Goal: Information Seeking & Learning: Learn about a topic

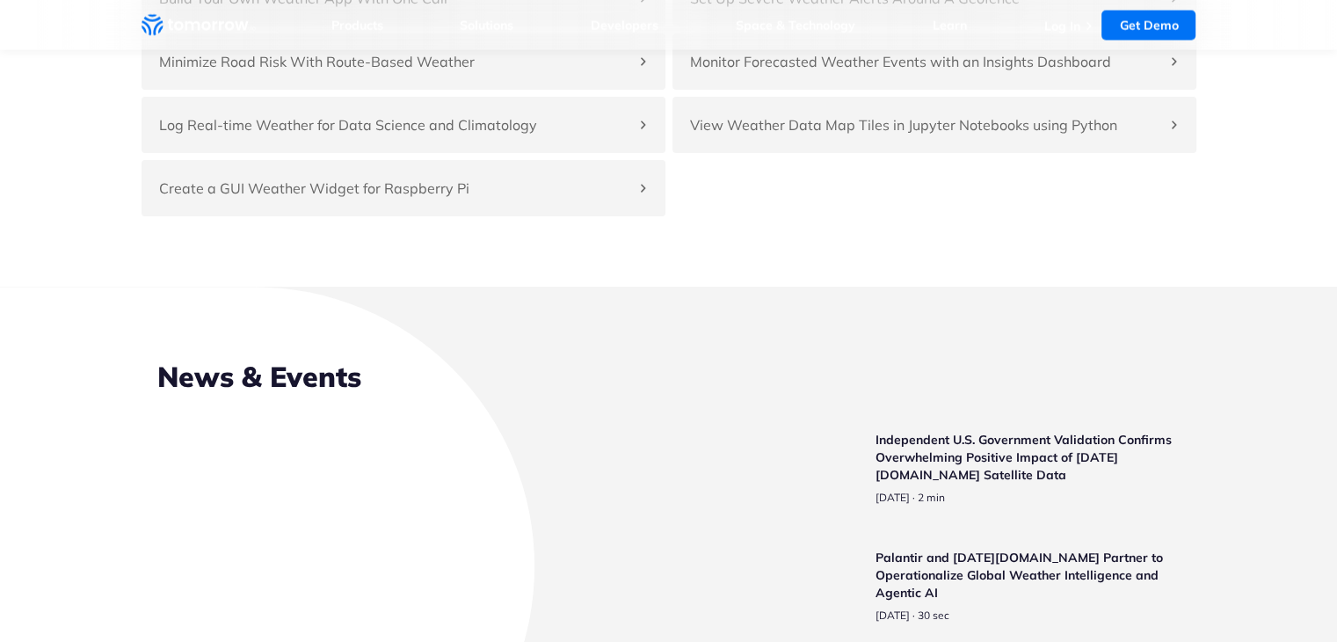
scroll to position [4067, 0]
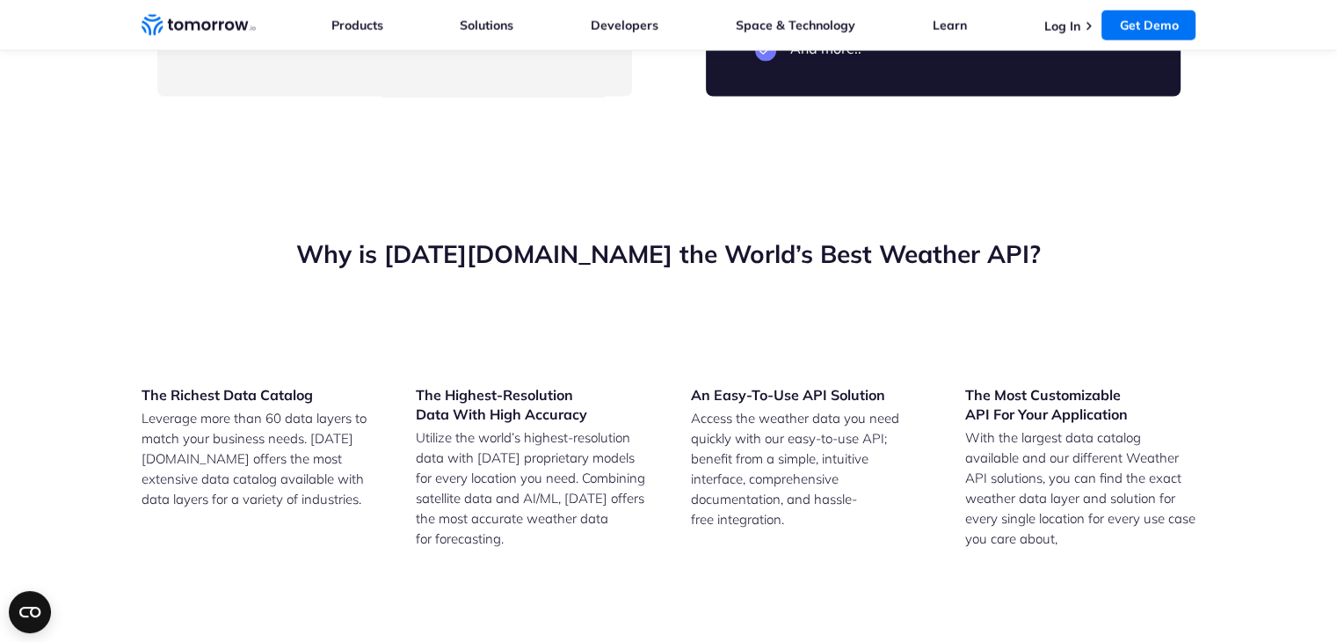
drag, startPoint x: 233, startPoint y: 320, endPoint x: 534, endPoint y: 627, distance: 429.5
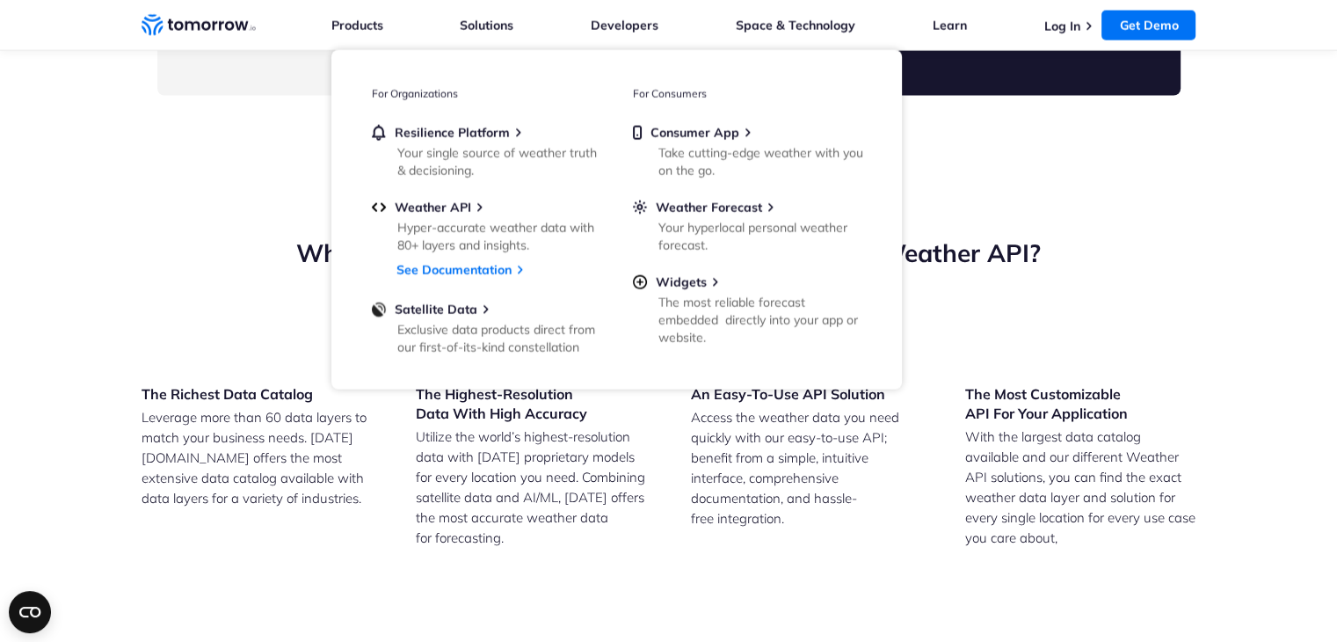
click at [370, 34] on li "Products Products For Organizations Resilience Platform Your single source of w…" at bounding box center [357, 25] width 52 height 50
click at [363, 29] on link "Products" at bounding box center [357, 26] width 52 height 16
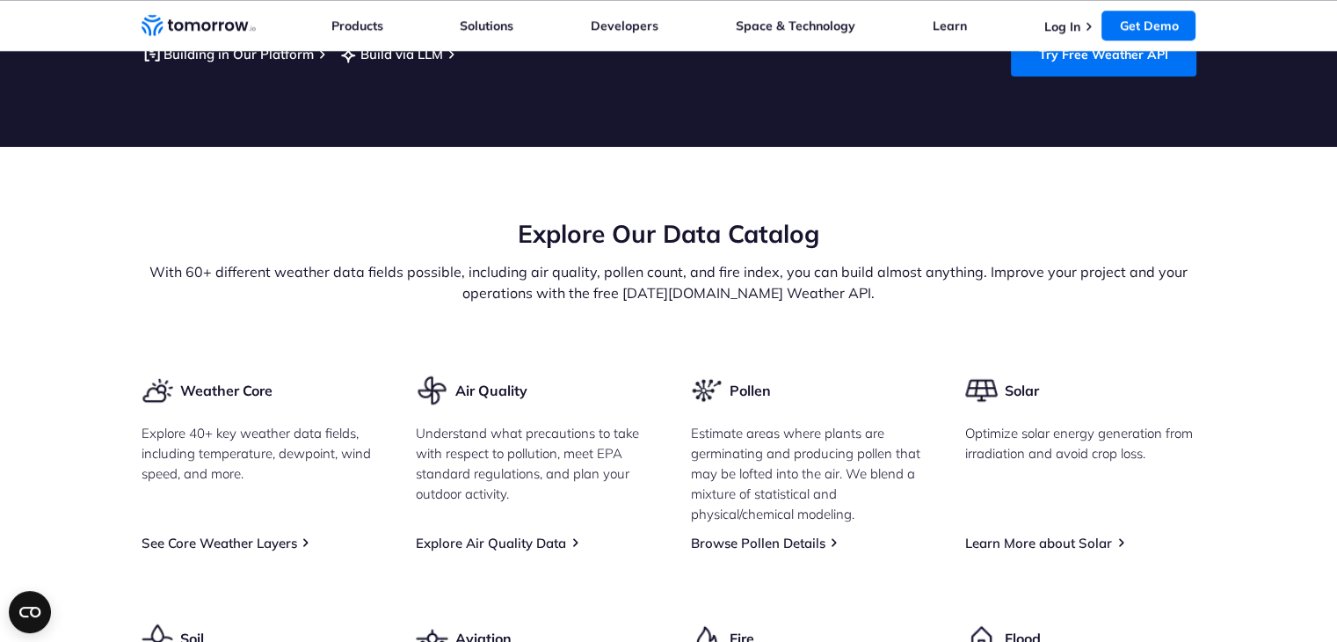
scroll to position [1962, 0]
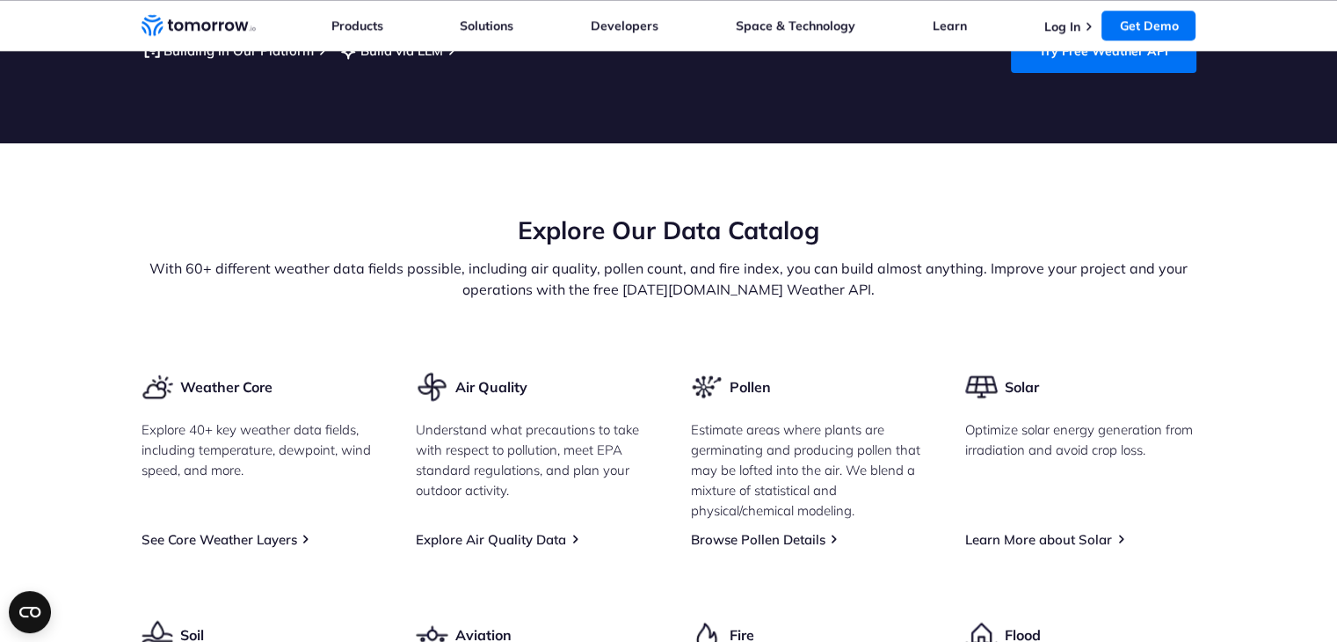
click at [262, 300] on div "Explore Our Data Catalog With 60+ different weather data fields possible, inclu…" at bounding box center [669, 257] width 1055 height 86
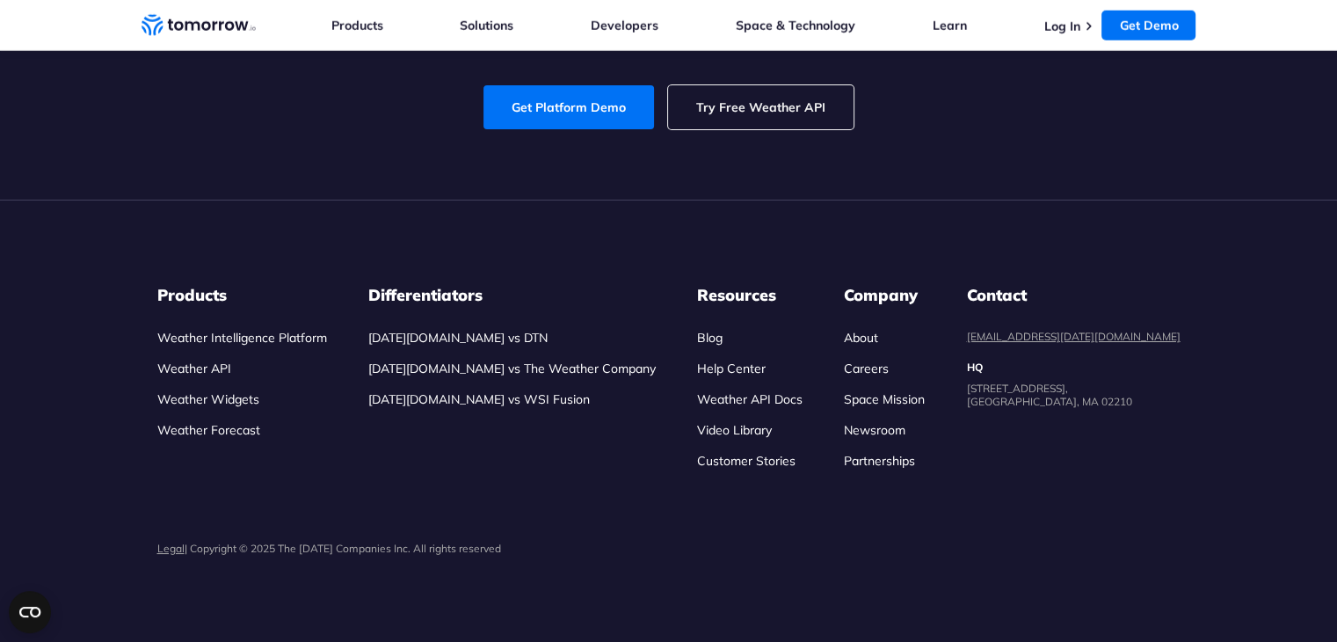
scroll to position [4971, 0]
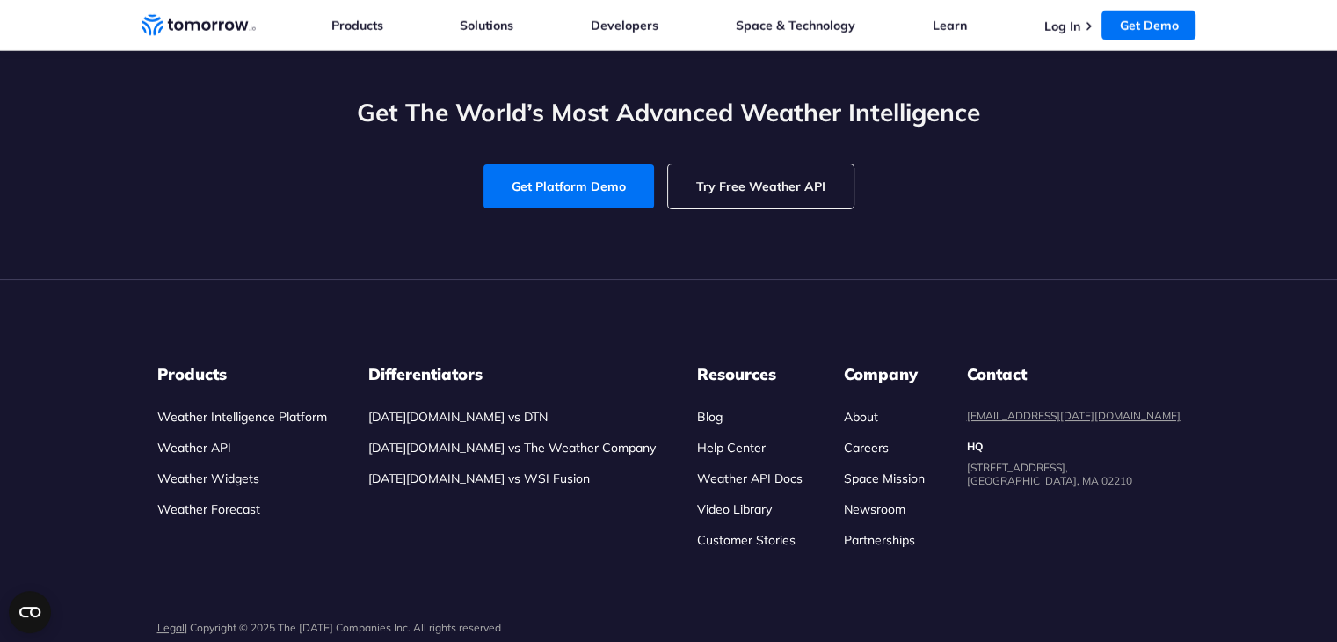
drag, startPoint x: 693, startPoint y: 268, endPoint x: 794, endPoint y: 370, distance: 143.6
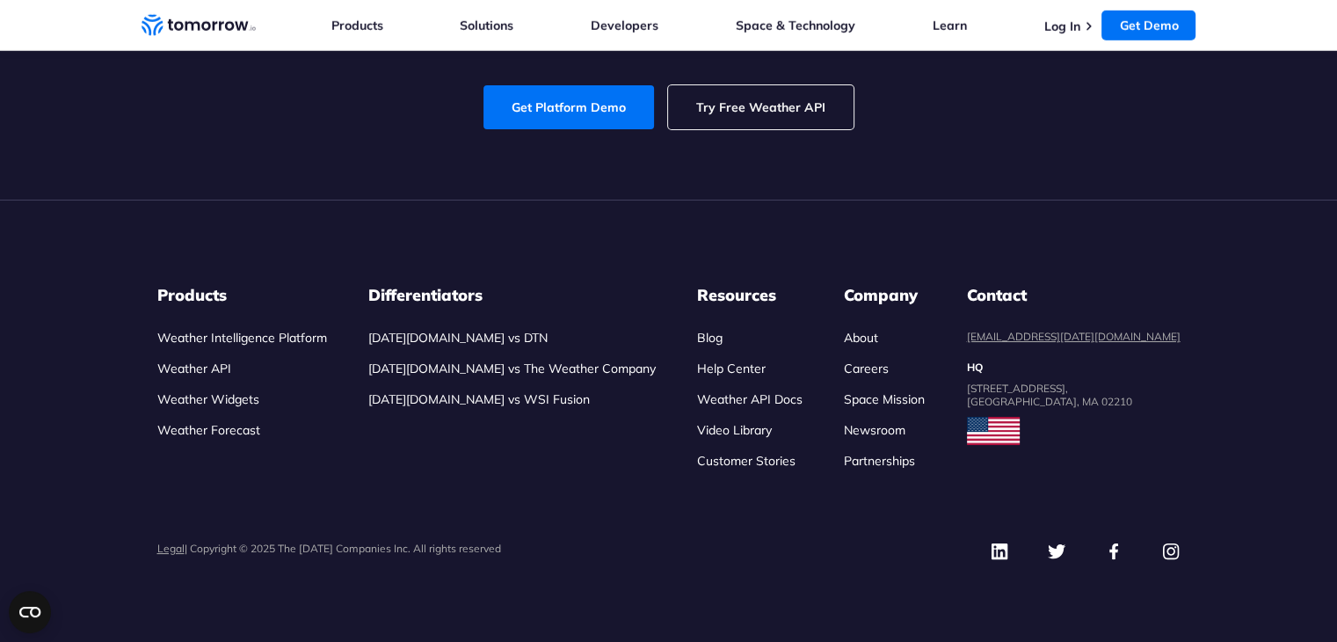
scroll to position [8295, 0]
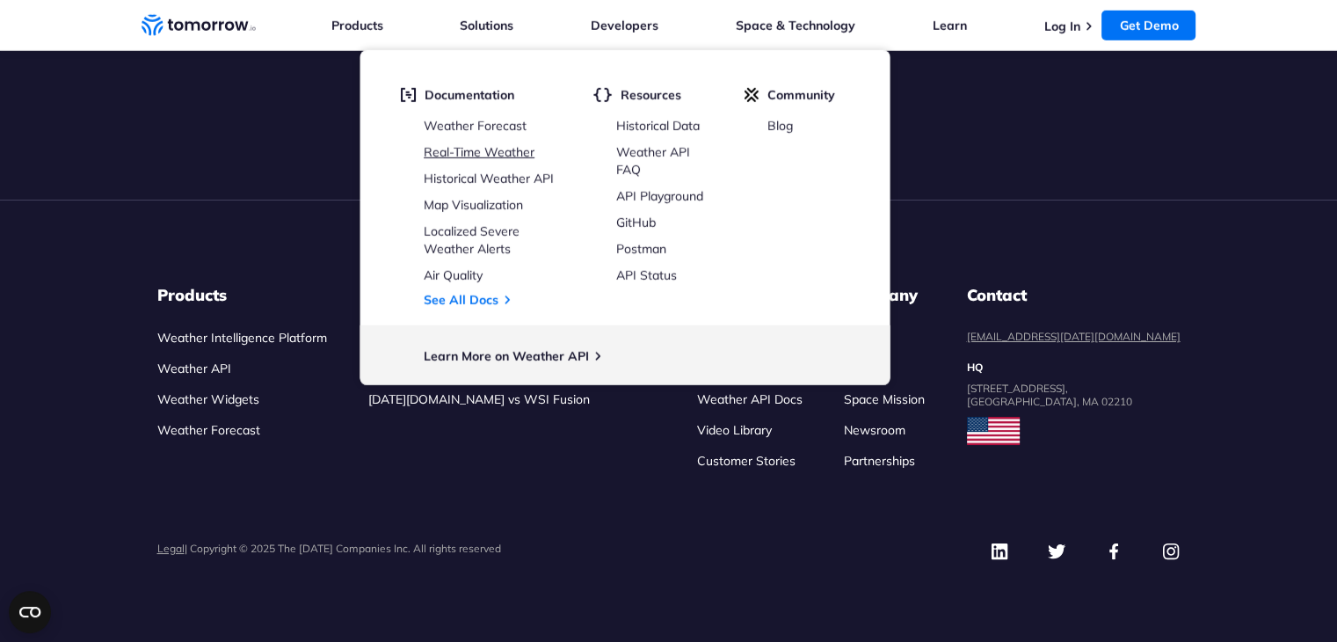
click at [471, 144] on link "Real-Time Weather" at bounding box center [479, 152] width 111 height 16
